Goal: Task Accomplishment & Management: Complete application form

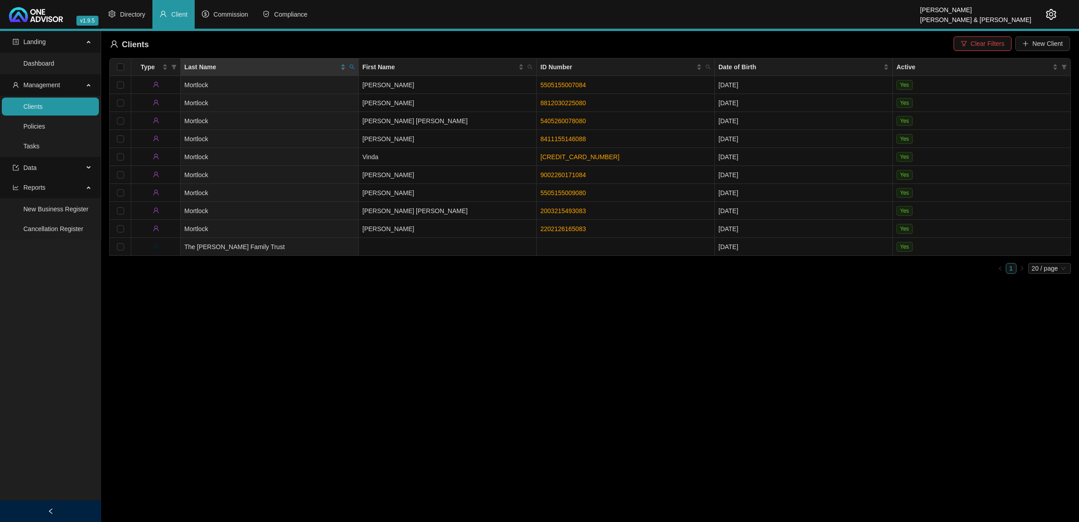
click at [352, 67] on icon "search" at bounding box center [351, 66] width 5 height 5
type input "ndonge"
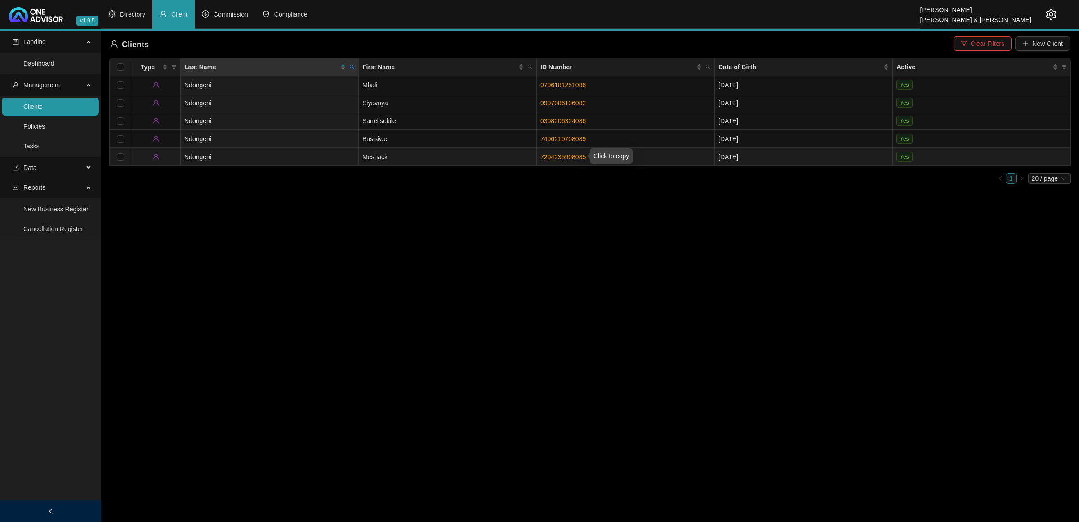
click at [559, 157] on link "7204235908085" at bounding box center [563, 156] width 45 height 7
click at [353, 68] on icon "search" at bounding box center [352, 67] width 5 height 5
drag, startPoint x: 336, startPoint y: 102, endPoint x: 304, endPoint y: 81, distance: 37.7
click at [335, 102] on span "Reset" at bounding box center [333, 103] width 17 height 10
click at [304, 78] on div "Search Reset" at bounding box center [311, 94] width 92 height 36
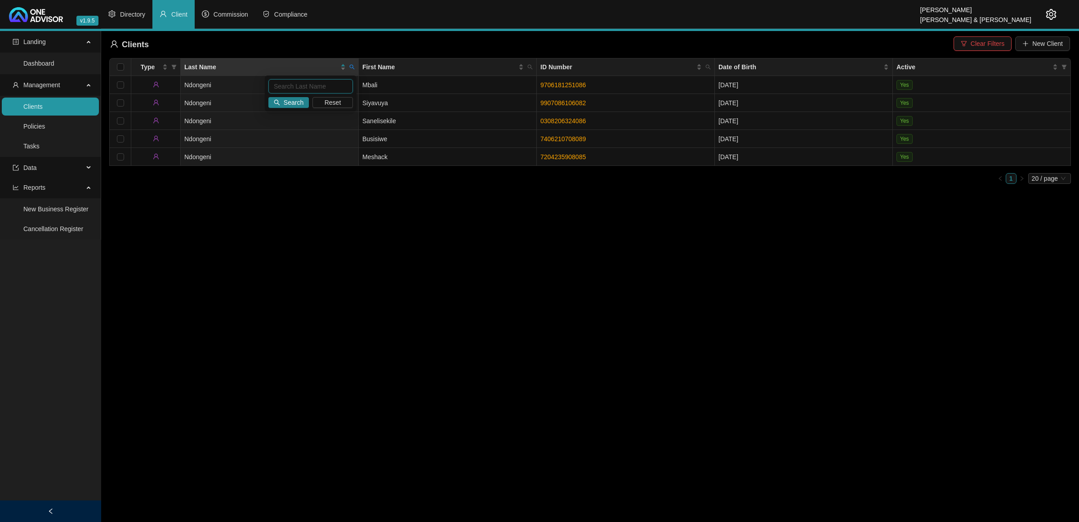
click at [303, 83] on input "text" at bounding box center [310, 86] width 85 height 14
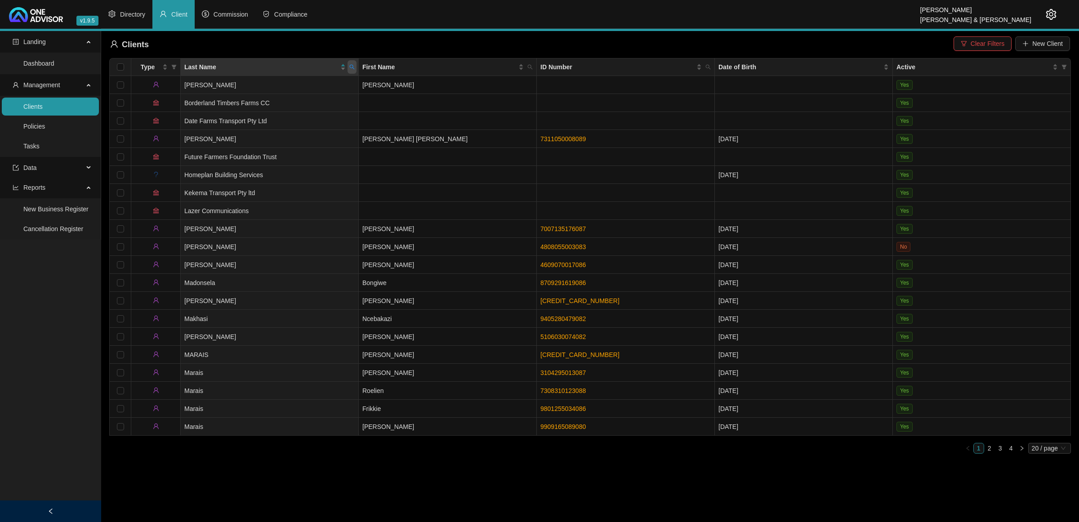
click at [354, 64] on icon "search" at bounding box center [351, 66] width 5 height 5
click at [313, 87] on input "MAS" at bounding box center [310, 86] width 85 height 14
type input "MASI"
click at [286, 95] on div "MASI Search Reset" at bounding box center [311, 94] width 92 height 36
click at [295, 104] on span "Search" at bounding box center [294, 103] width 20 height 10
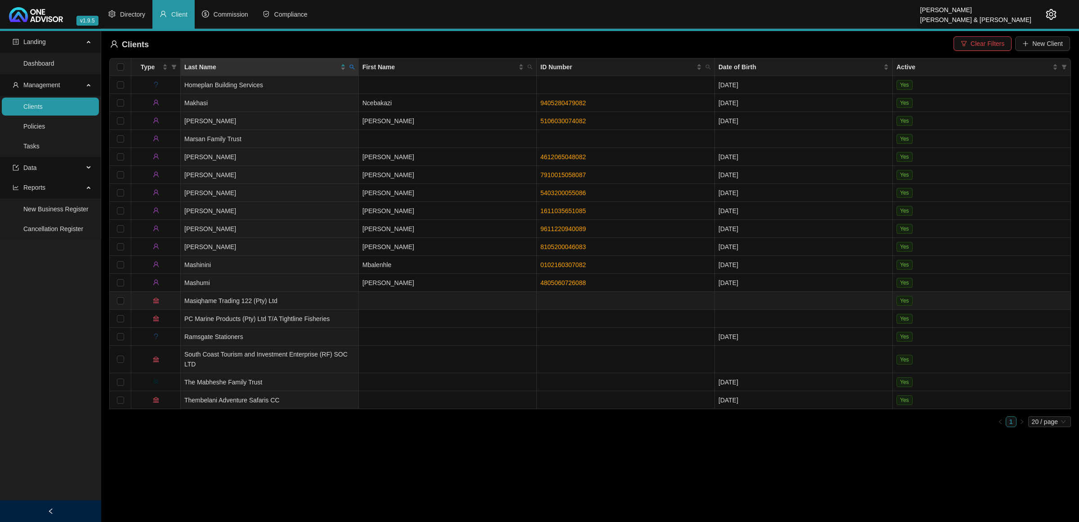
click at [293, 300] on td "Masiqhame Trading 122 (Pty) Ltd" at bounding box center [270, 301] width 178 height 18
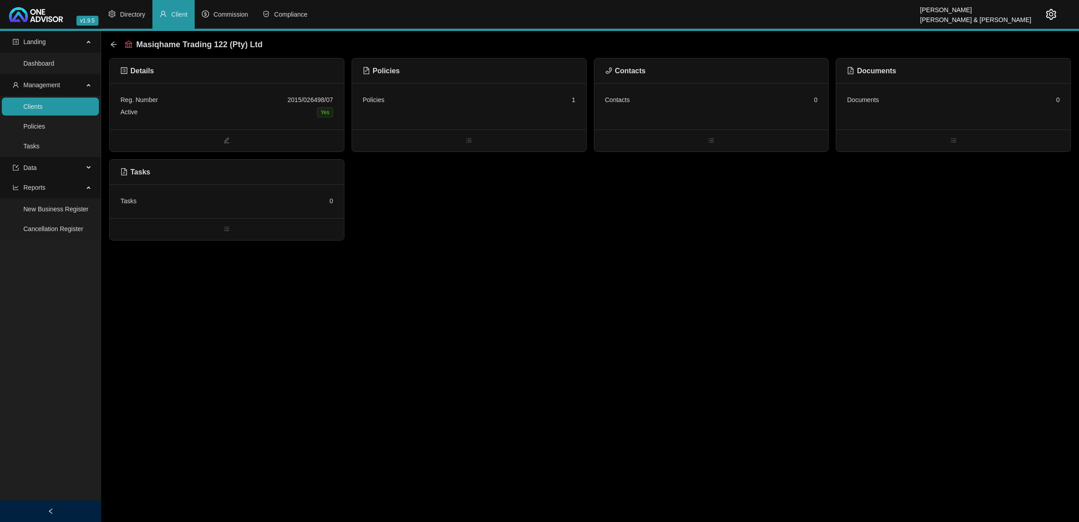
click at [495, 120] on div "Policies 1" at bounding box center [469, 106] width 234 height 46
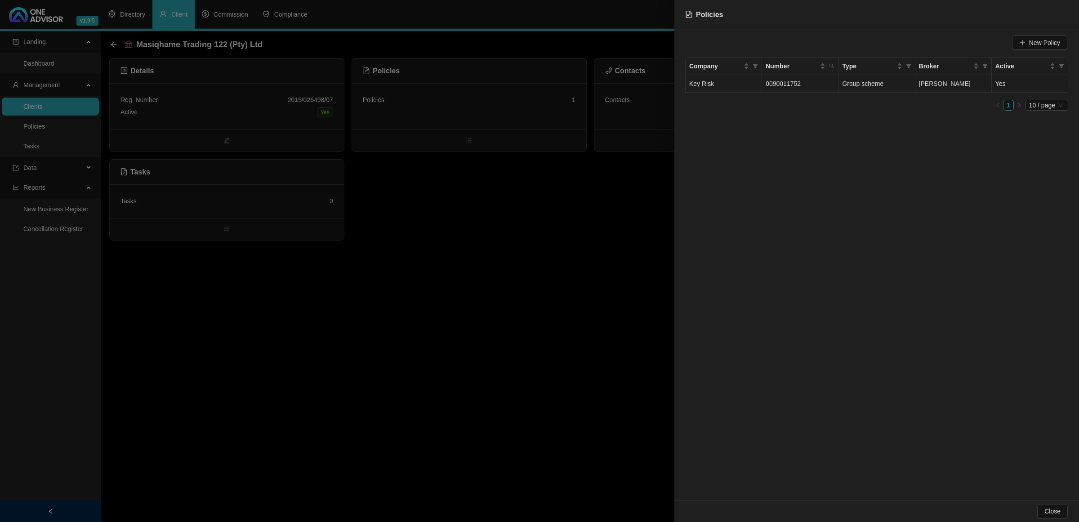
click at [986, 77] on td "[PERSON_NAME]" at bounding box center [954, 84] width 76 height 18
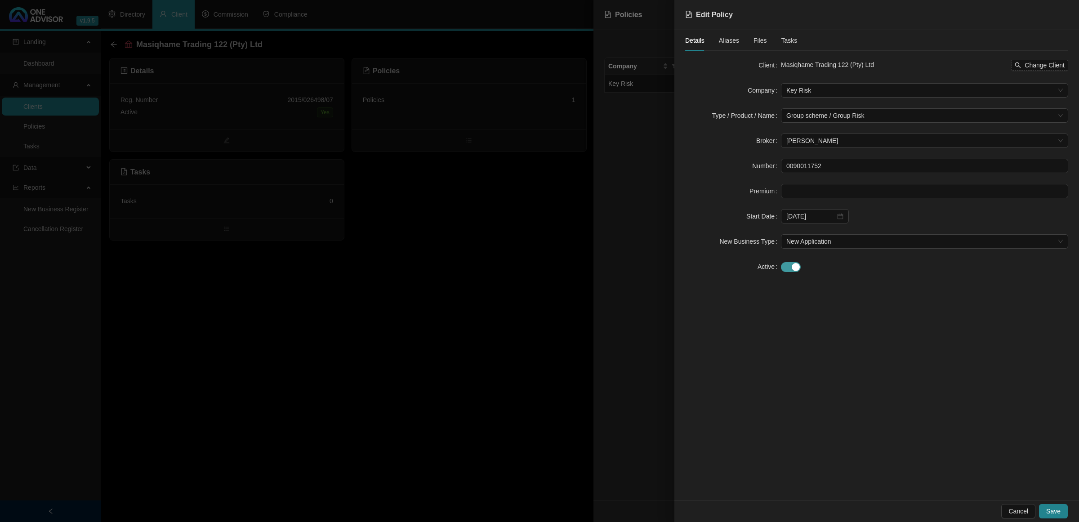
click at [795, 266] on div "button" at bounding box center [796, 267] width 8 height 8
click at [841, 295] on div at bounding box center [815, 292] width 57 height 10
click at [850, 308] on button "2025" at bounding box center [854, 311] width 14 height 18
click at [889, 363] on div "2024" at bounding box center [886, 364] width 27 height 11
click at [844, 394] on div "Aug" at bounding box center [845, 394] width 27 height 11
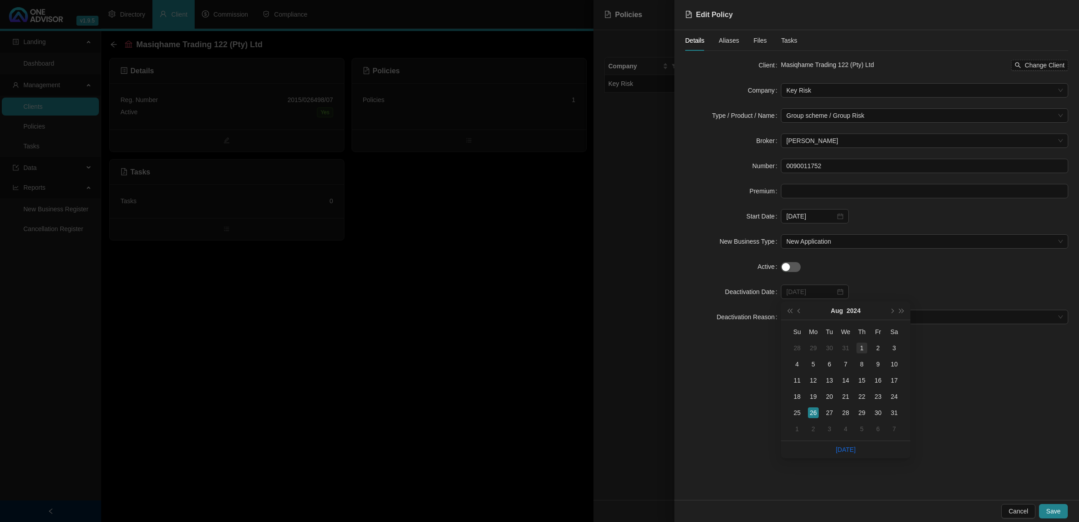
type input "[DATE]"
click at [860, 346] on div "1" at bounding box center [862, 348] width 11 height 11
click at [869, 319] on span at bounding box center [925, 316] width 277 height 13
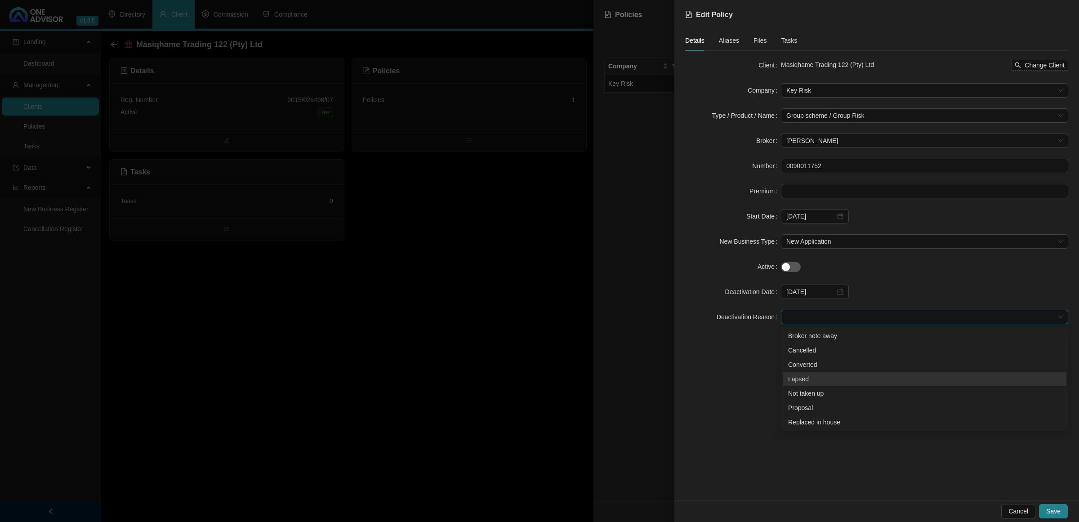
click at [831, 383] on div "Lapsed" at bounding box center [924, 379] width 273 height 10
click at [1048, 511] on span "Save" at bounding box center [1053, 511] width 14 height 10
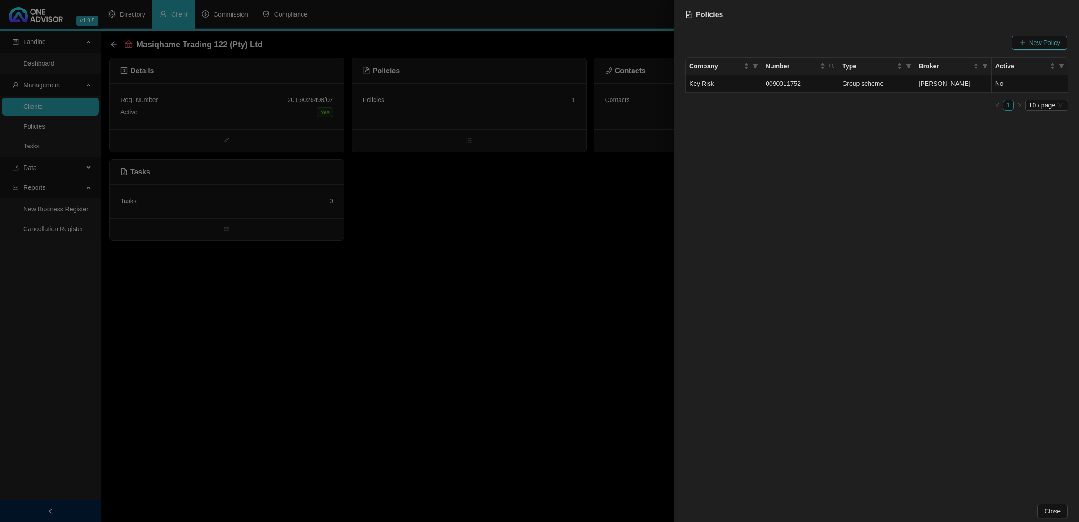
click at [1024, 41] on icon "plus" at bounding box center [1023, 43] width 6 height 6
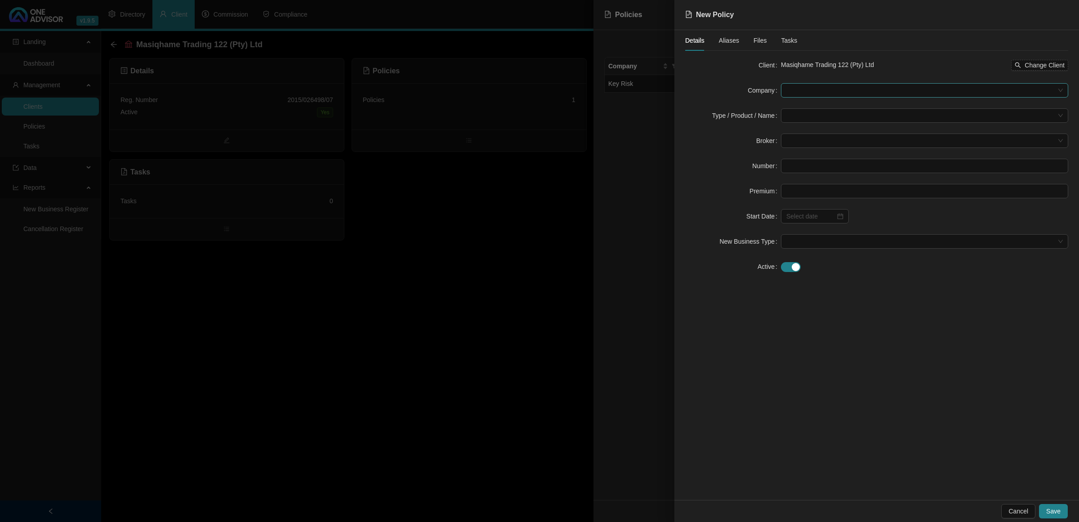
click at [819, 91] on span at bounding box center [925, 90] width 277 height 13
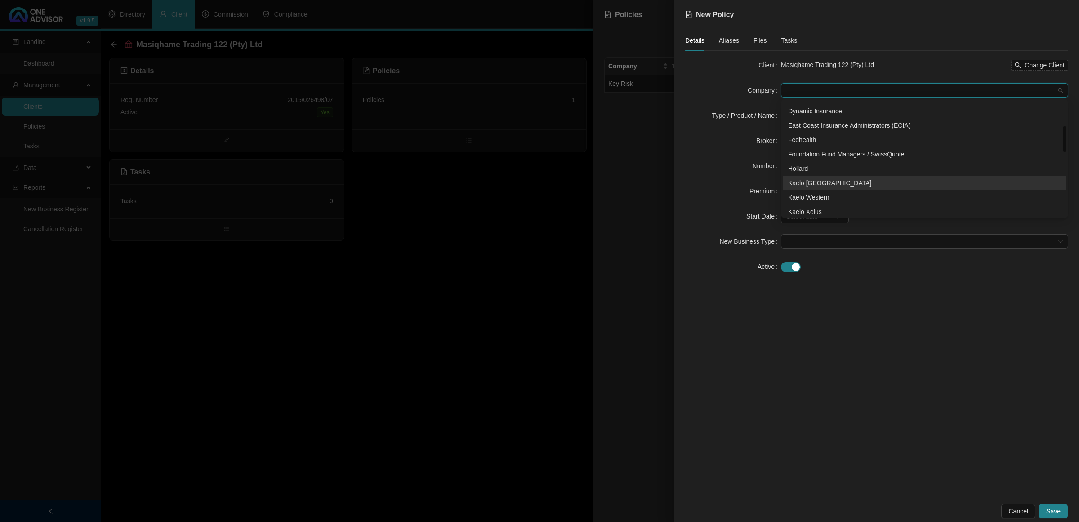
scroll to position [169, 0]
click at [812, 183] on div "Liberty Life" at bounding box center [924, 184] width 273 height 10
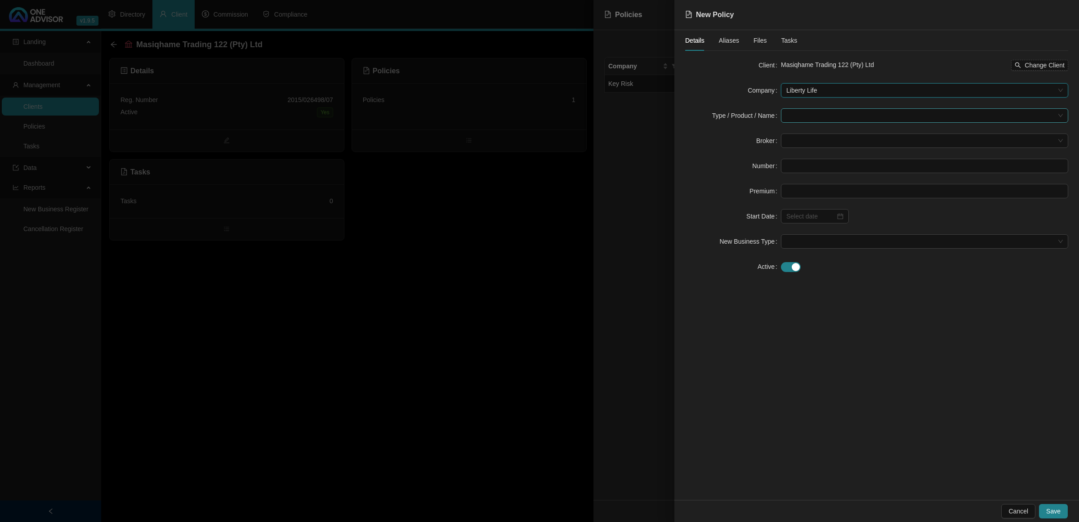
click at [796, 118] on input "search" at bounding box center [921, 115] width 268 height 13
click at [801, 147] on div "Life Insurance" at bounding box center [818, 148] width 60 height 10
click at [729, 149] on form "Client Masiqhame Trading 122 (Pty) Ltd Change Client Company Liberty Life Type …" at bounding box center [876, 166] width 383 height 216
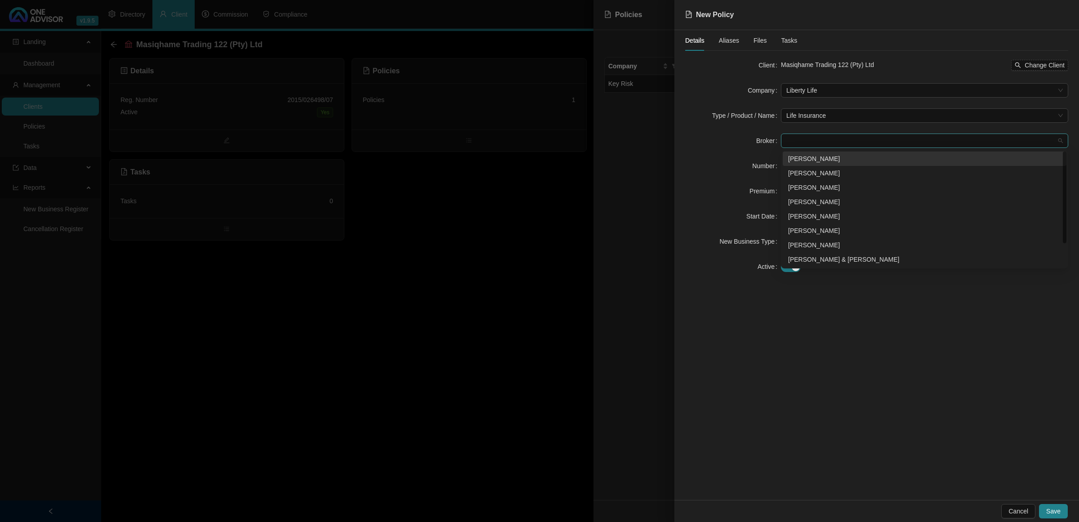
click at [796, 143] on span at bounding box center [925, 140] width 277 height 13
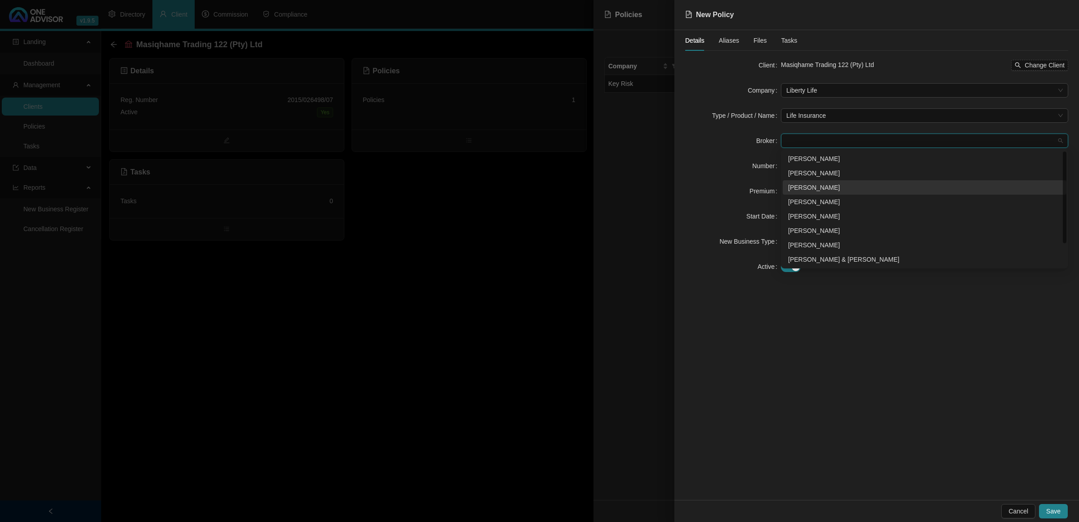
click at [797, 190] on div "[PERSON_NAME]" at bounding box center [924, 188] width 273 height 10
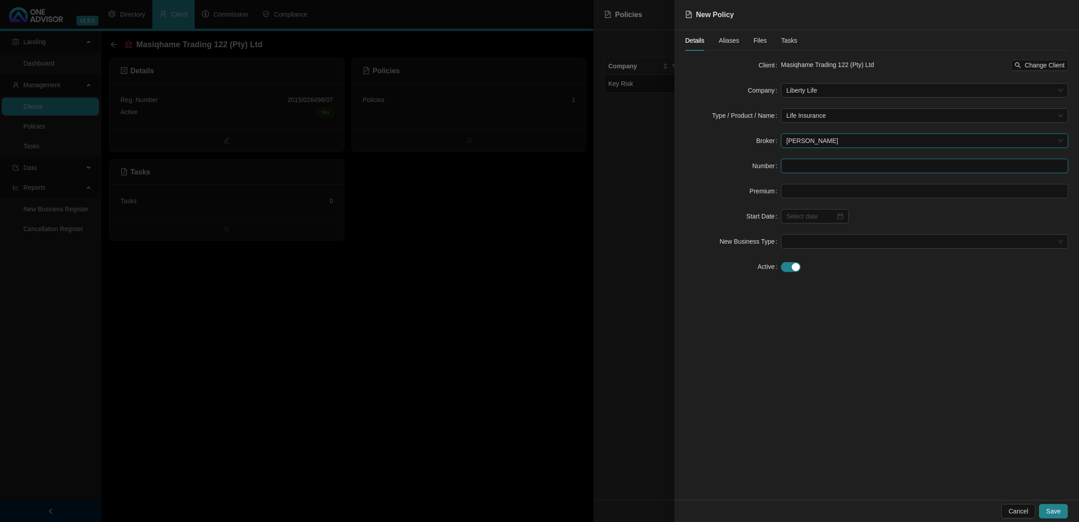
click at [794, 169] on input "text" at bounding box center [924, 166] width 287 height 14
paste input "56722975200"
click at [790, 164] on input "56722975200" at bounding box center [924, 166] width 287 height 14
click at [841, 216] on div at bounding box center [815, 216] width 57 height 10
type input "56722975200"
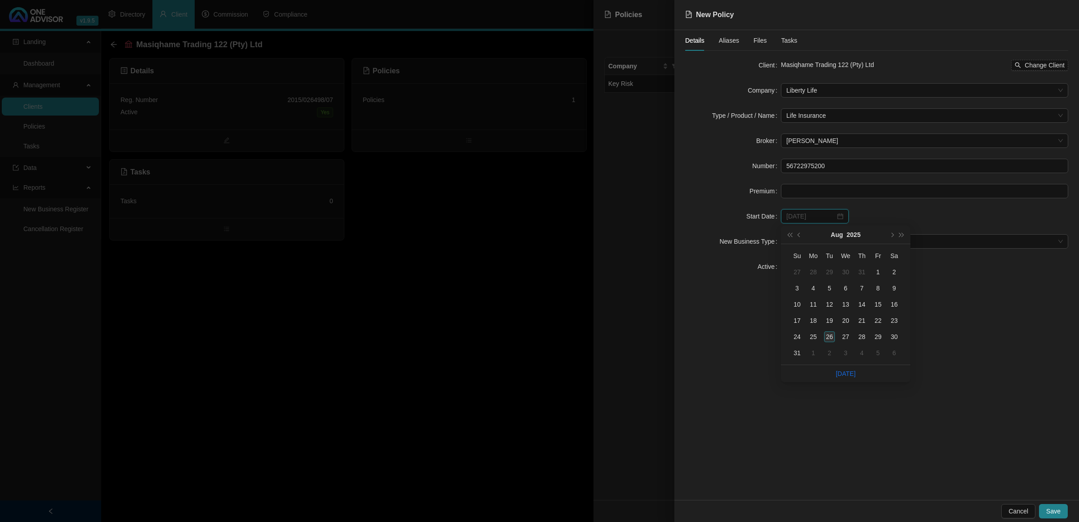
type input "[DATE]"
click at [829, 334] on div "26" at bounding box center [829, 336] width 11 height 11
click at [799, 244] on span at bounding box center [925, 241] width 277 height 13
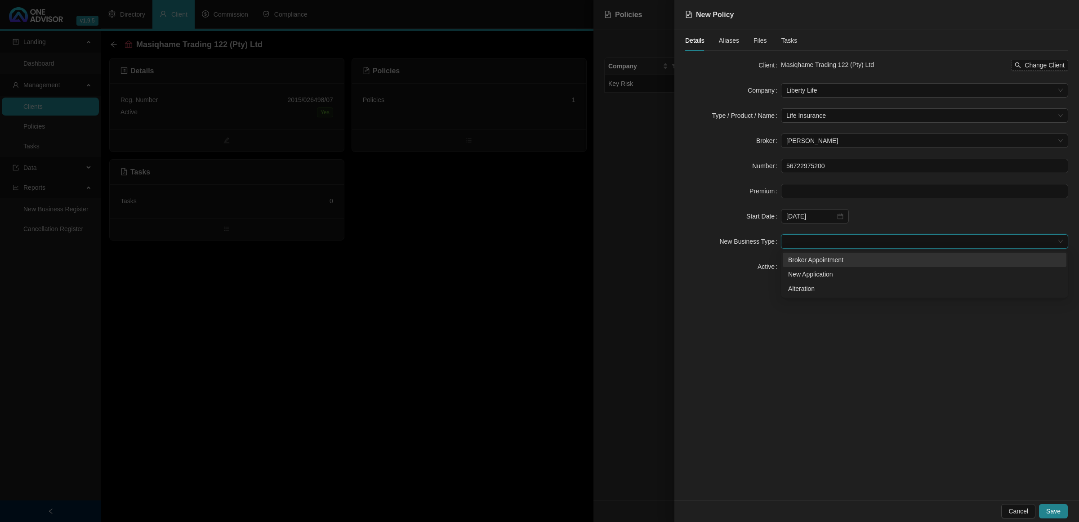
click at [801, 255] on div "Broker Appointment" at bounding box center [924, 260] width 273 height 10
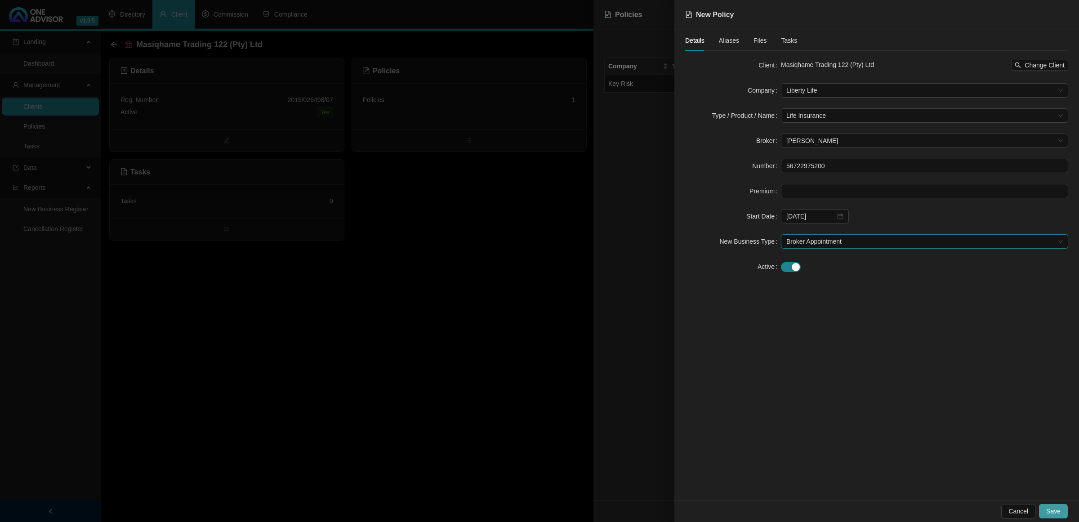
click at [1057, 511] on span "Save" at bounding box center [1053, 511] width 14 height 10
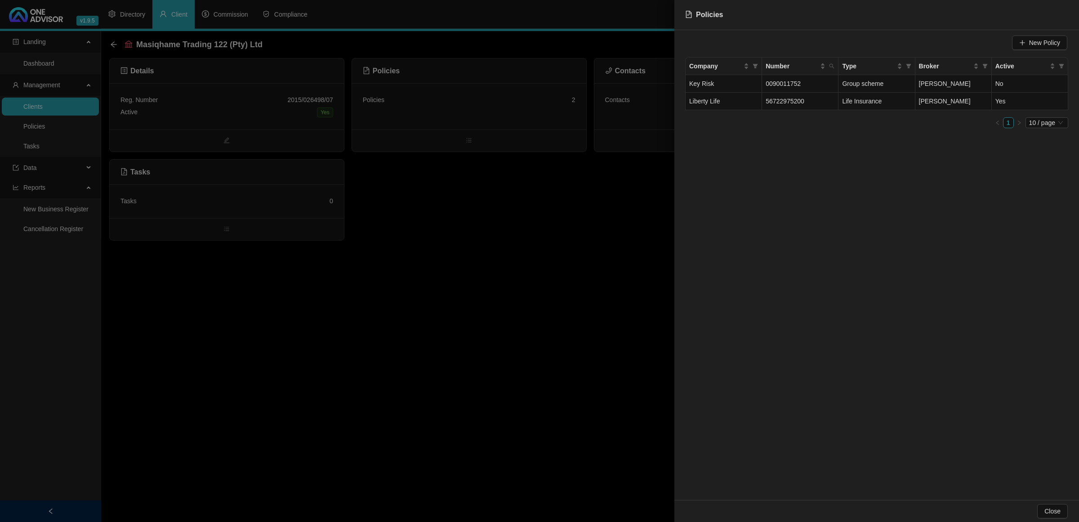
click at [505, 255] on div at bounding box center [539, 261] width 1079 height 522
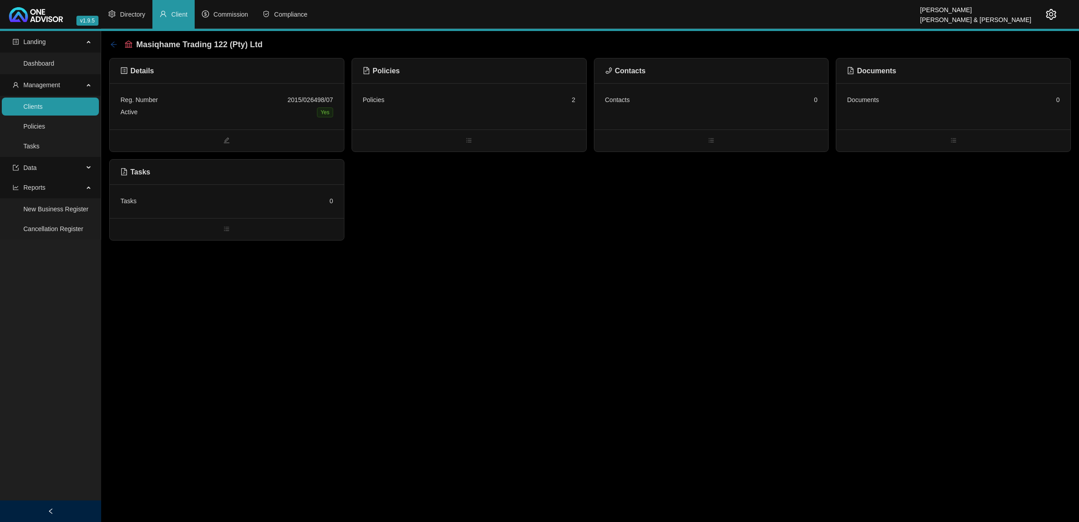
click at [112, 41] on icon "arrow-left" at bounding box center [113, 44] width 7 height 7
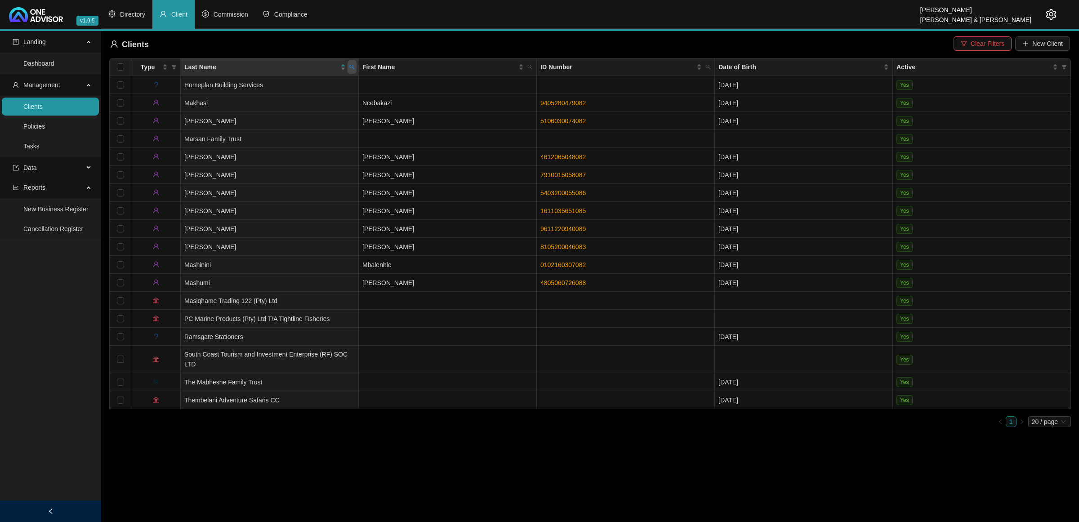
click at [351, 69] on icon "search" at bounding box center [351, 66] width 5 height 5
type input "MORTLOC"
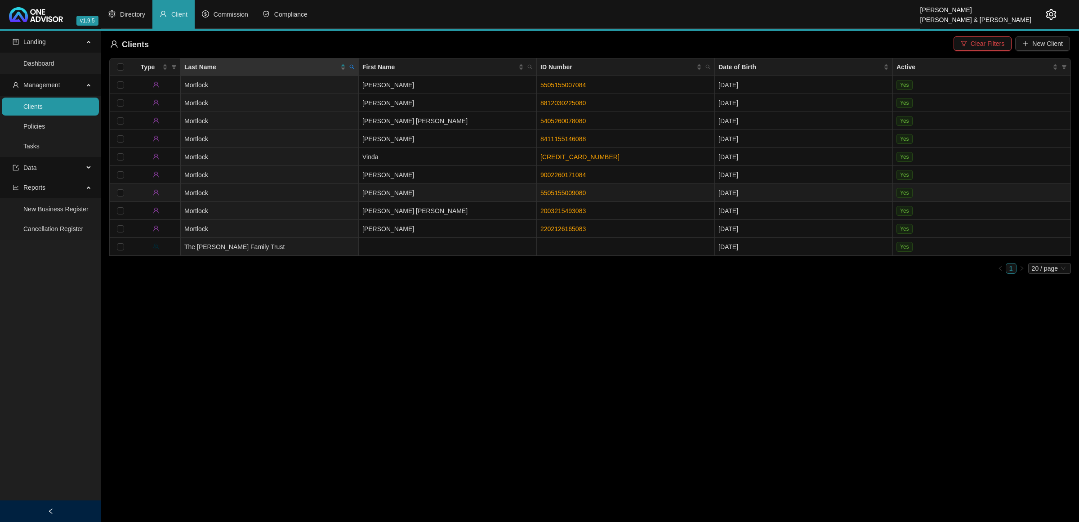
click at [333, 191] on td "Mortlock" at bounding box center [270, 193] width 178 height 18
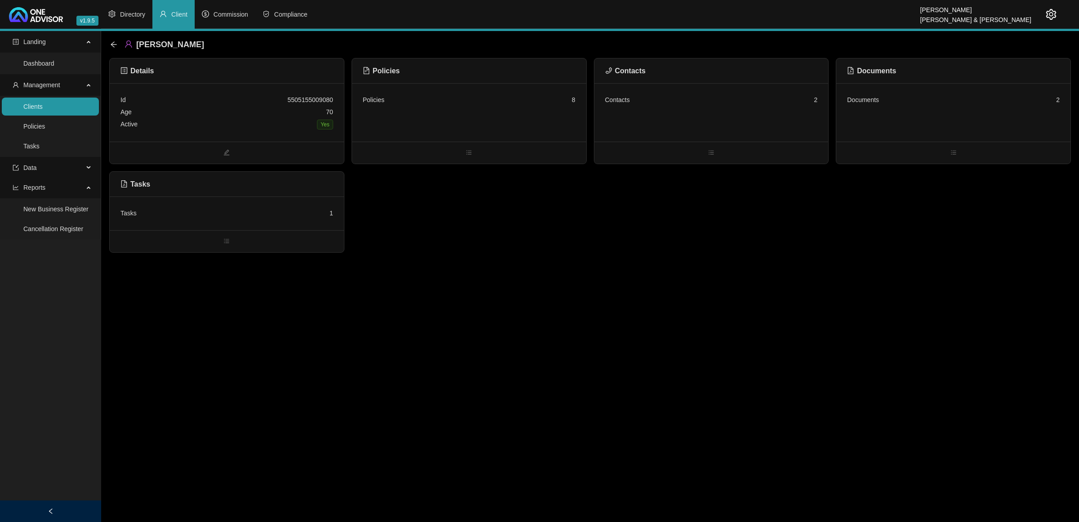
click at [419, 125] on div "Policies 8" at bounding box center [469, 112] width 234 height 58
